Goal: Transaction & Acquisition: Purchase product/service

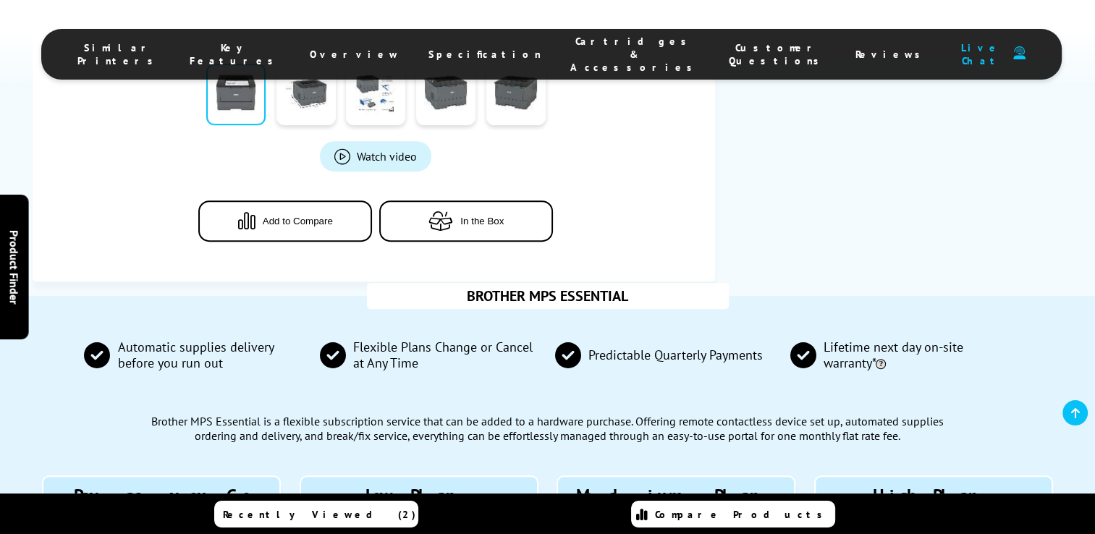
scroll to position [752, 0]
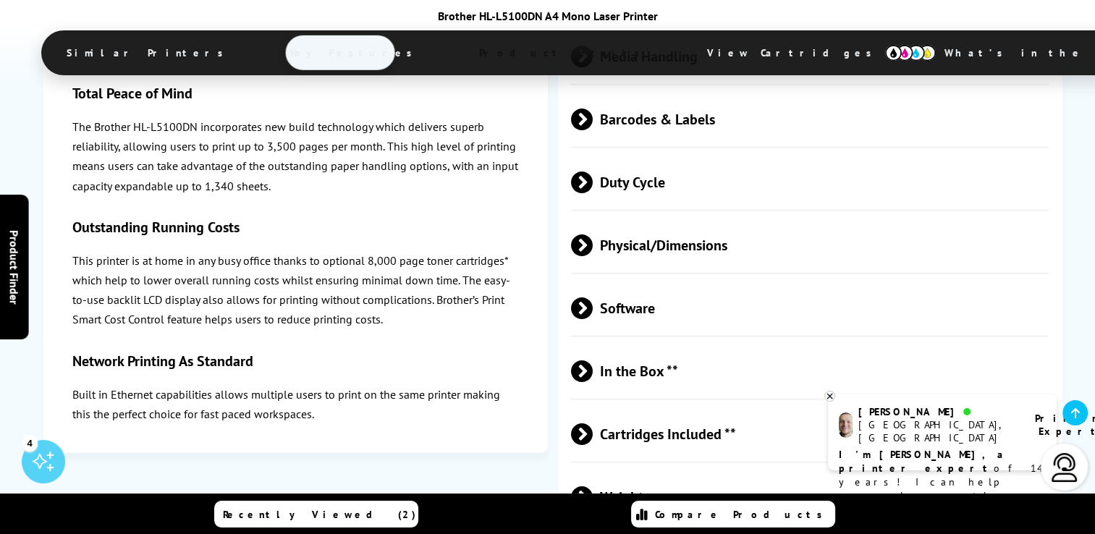
click at [685, 44] on span "View Cartridges" at bounding box center [795, 53] width 221 height 38
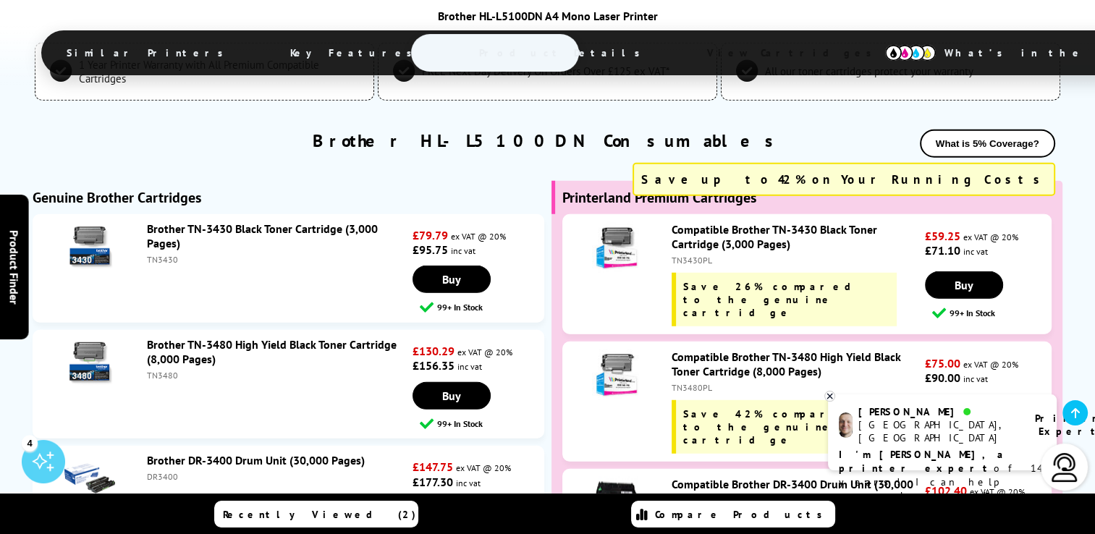
scroll to position [4016, 0]
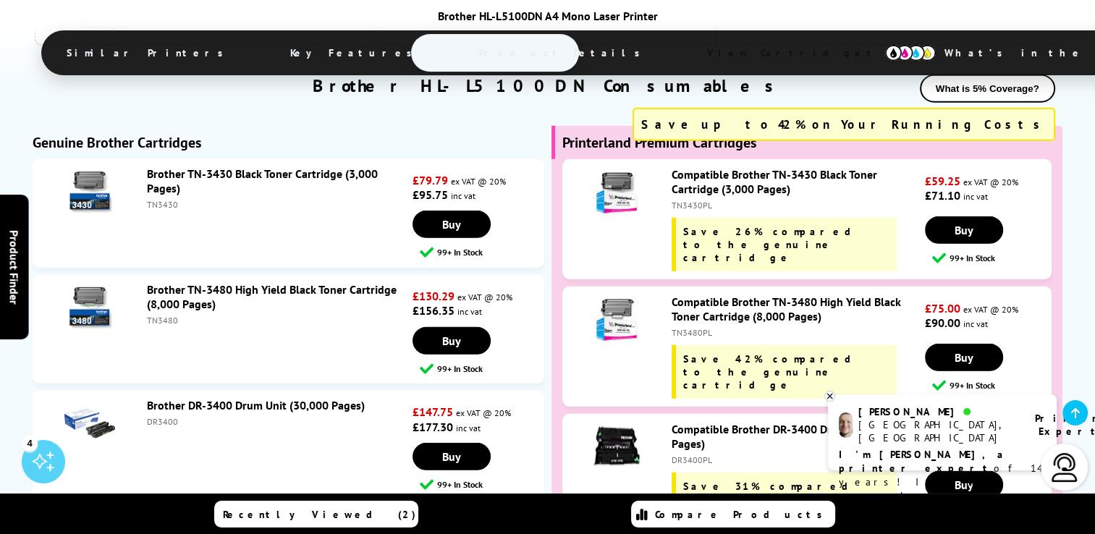
click at [167, 315] on div "TN3480" at bounding box center [278, 320] width 262 height 11
copy div "TN3480"
